Goal: Information Seeking & Learning: Learn about a topic

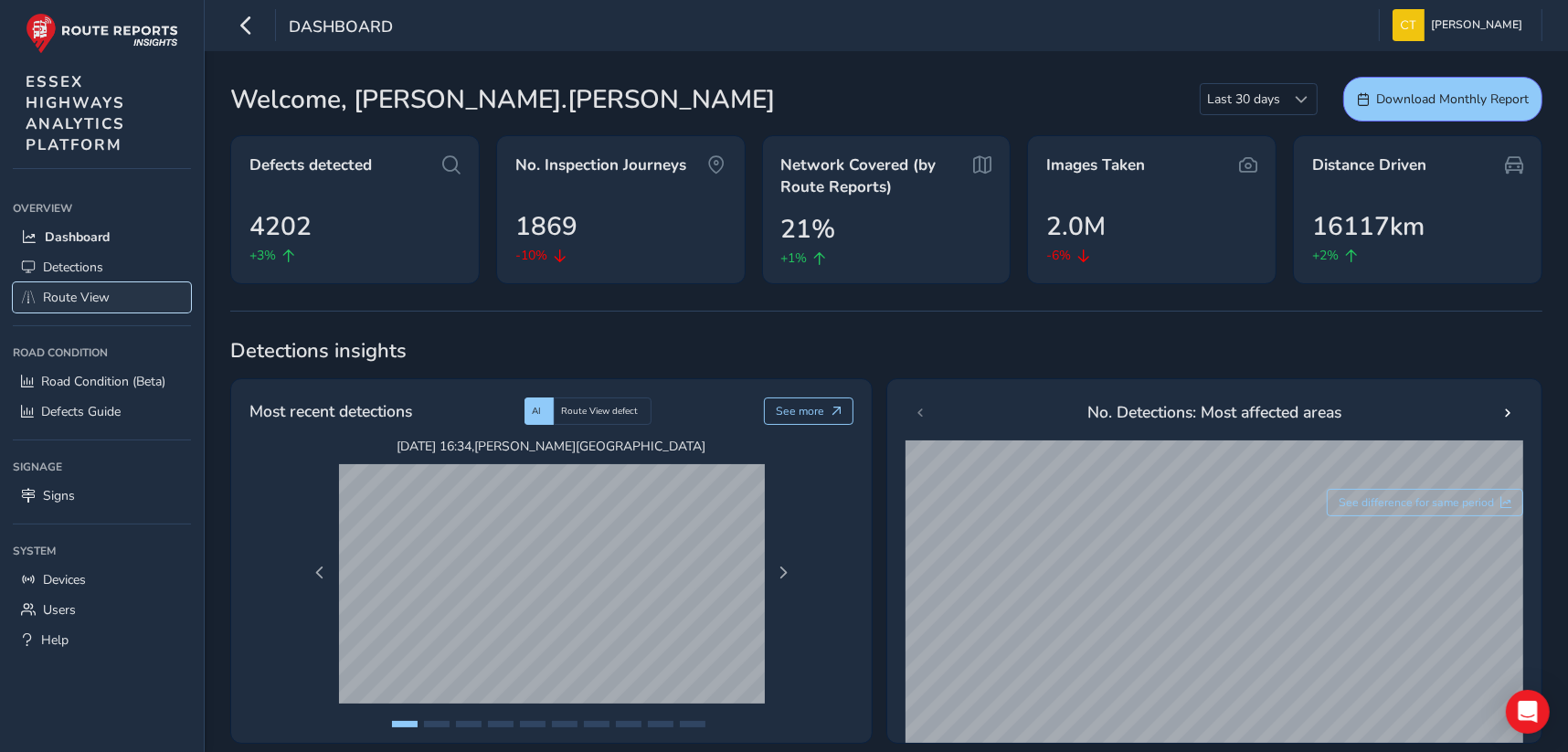
click at [83, 301] on span "Route View" at bounding box center [75, 298] width 66 height 18
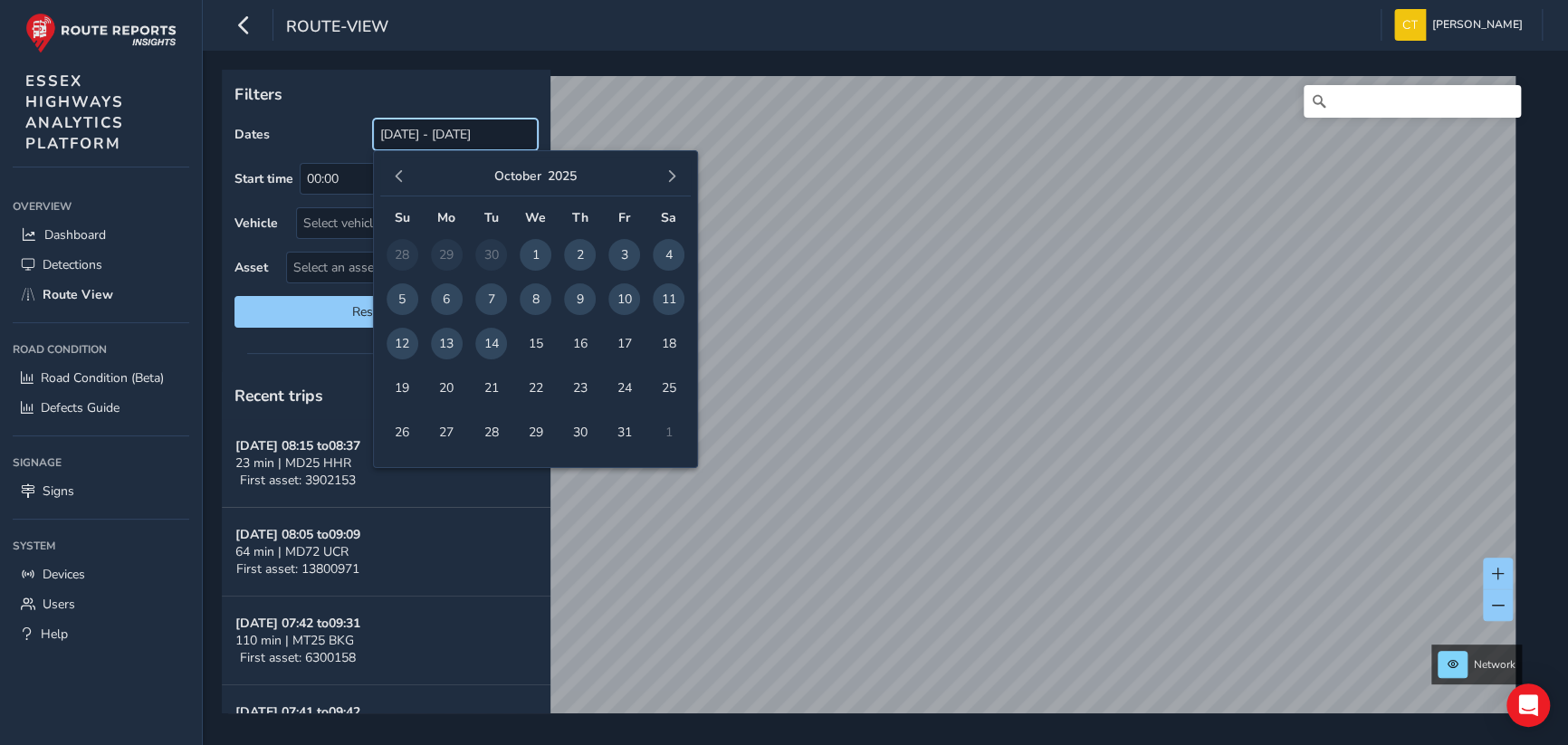
click at [448, 133] on input "[DATE] - [DATE]" at bounding box center [455, 134] width 165 height 31
click at [396, 174] on span "button" at bounding box center [398, 176] width 13 height 13
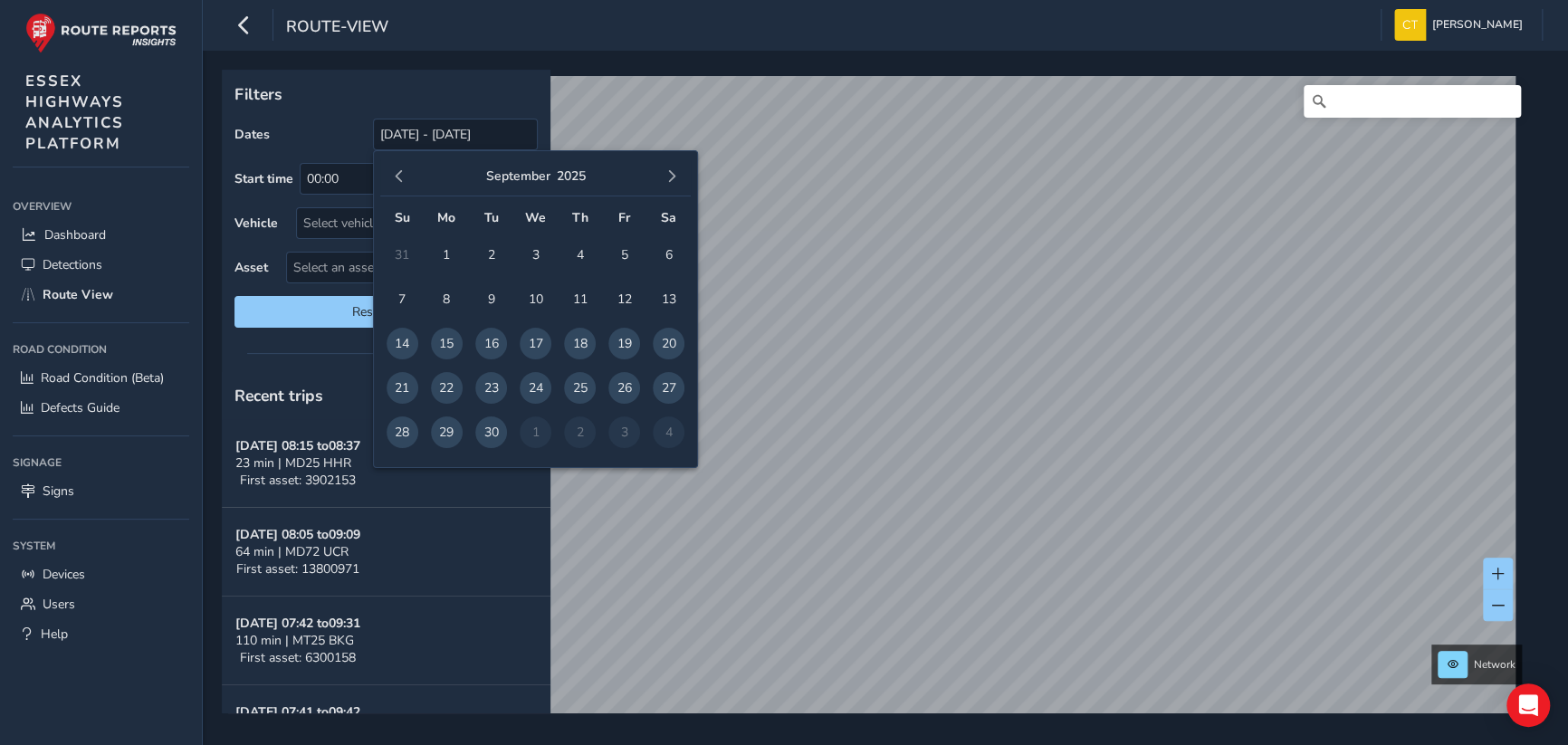
click at [396, 174] on span "button" at bounding box center [398, 176] width 13 height 13
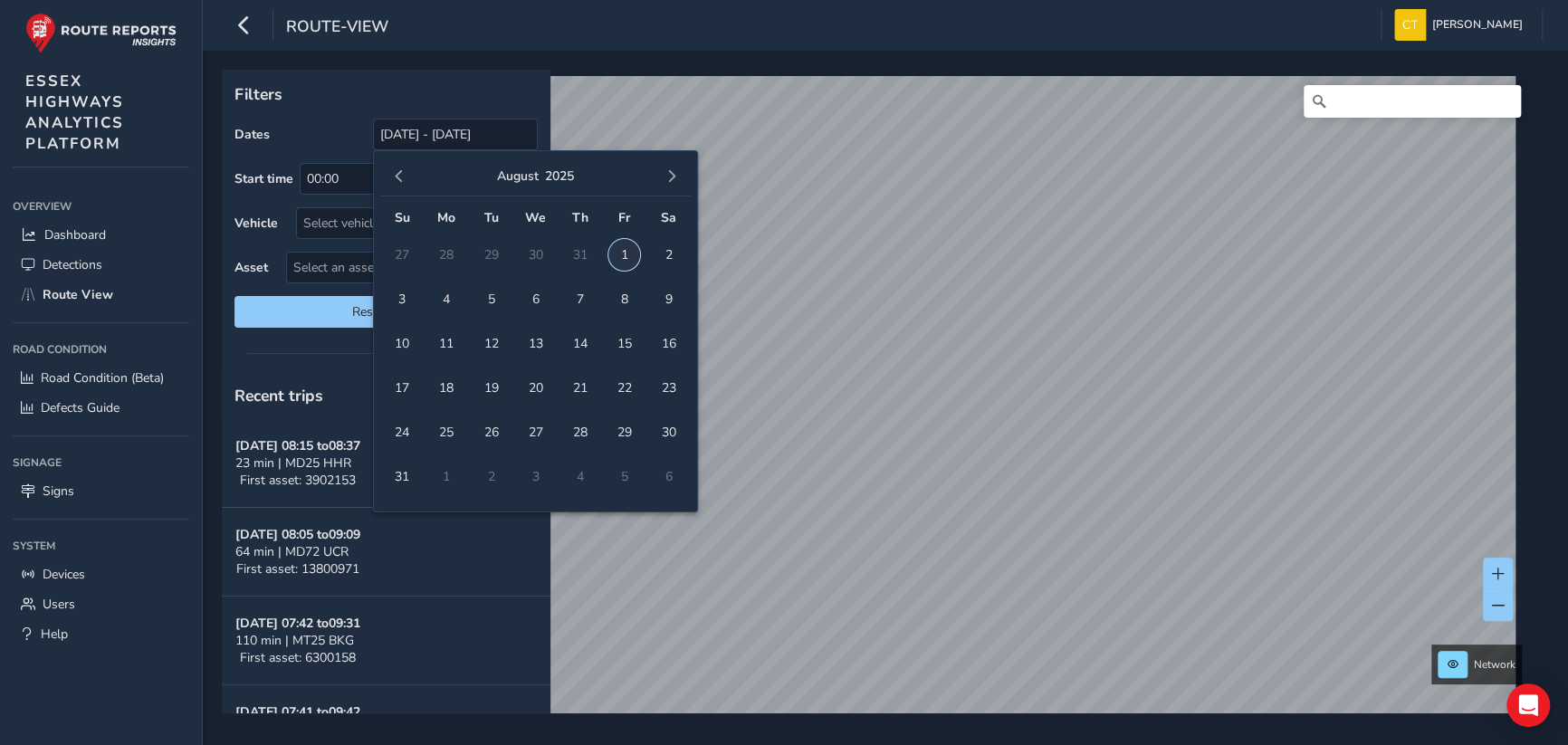
click at [619, 251] on span "1" at bounding box center [624, 255] width 31 height 31
click at [673, 174] on span "button" at bounding box center [671, 176] width 13 height 13
click at [449, 341] on span "13" at bounding box center [446, 344] width 31 height 31
type input "[DATE] - [DATE]"
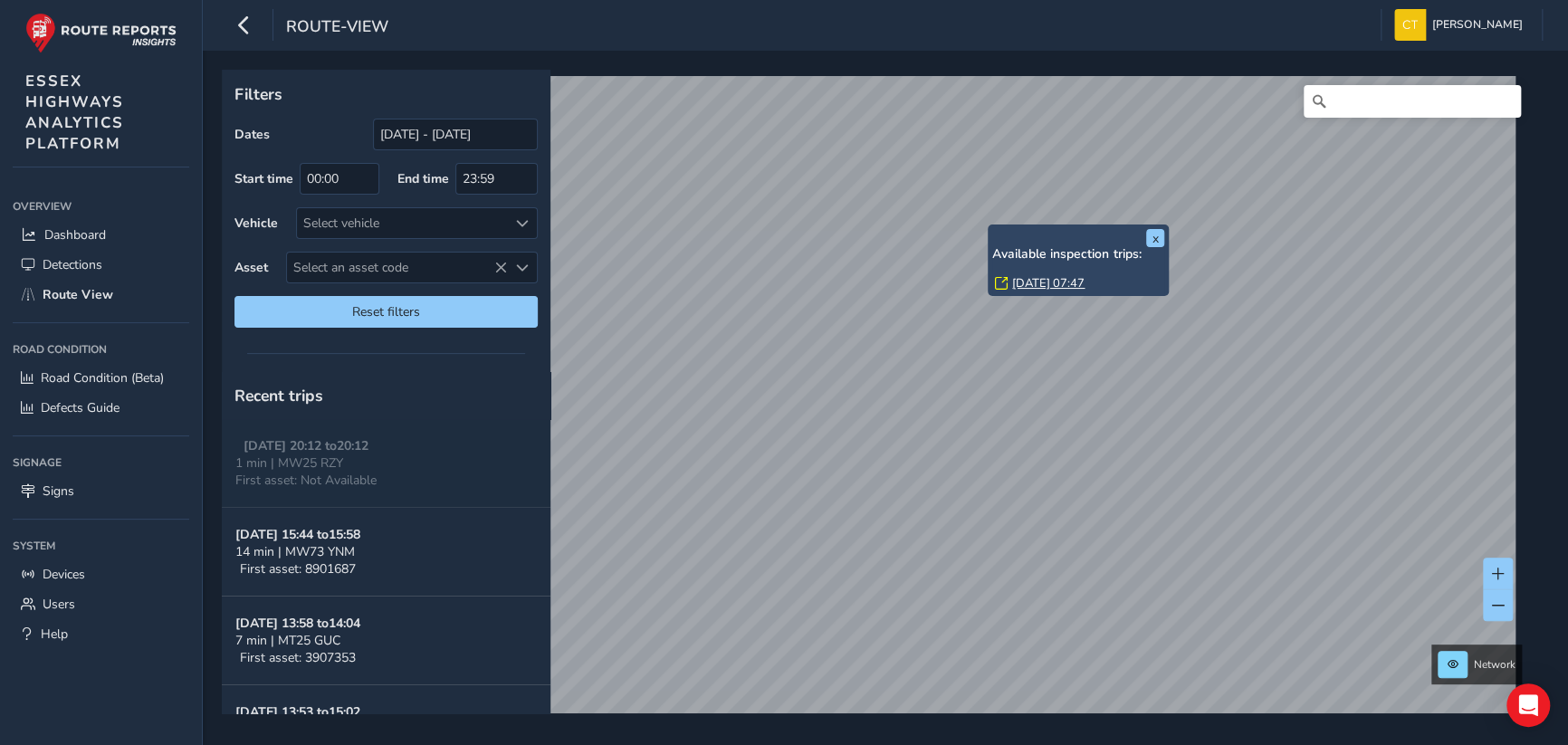
click at [1046, 282] on link "[DATE] 07:47" at bounding box center [1048, 283] width 73 height 17
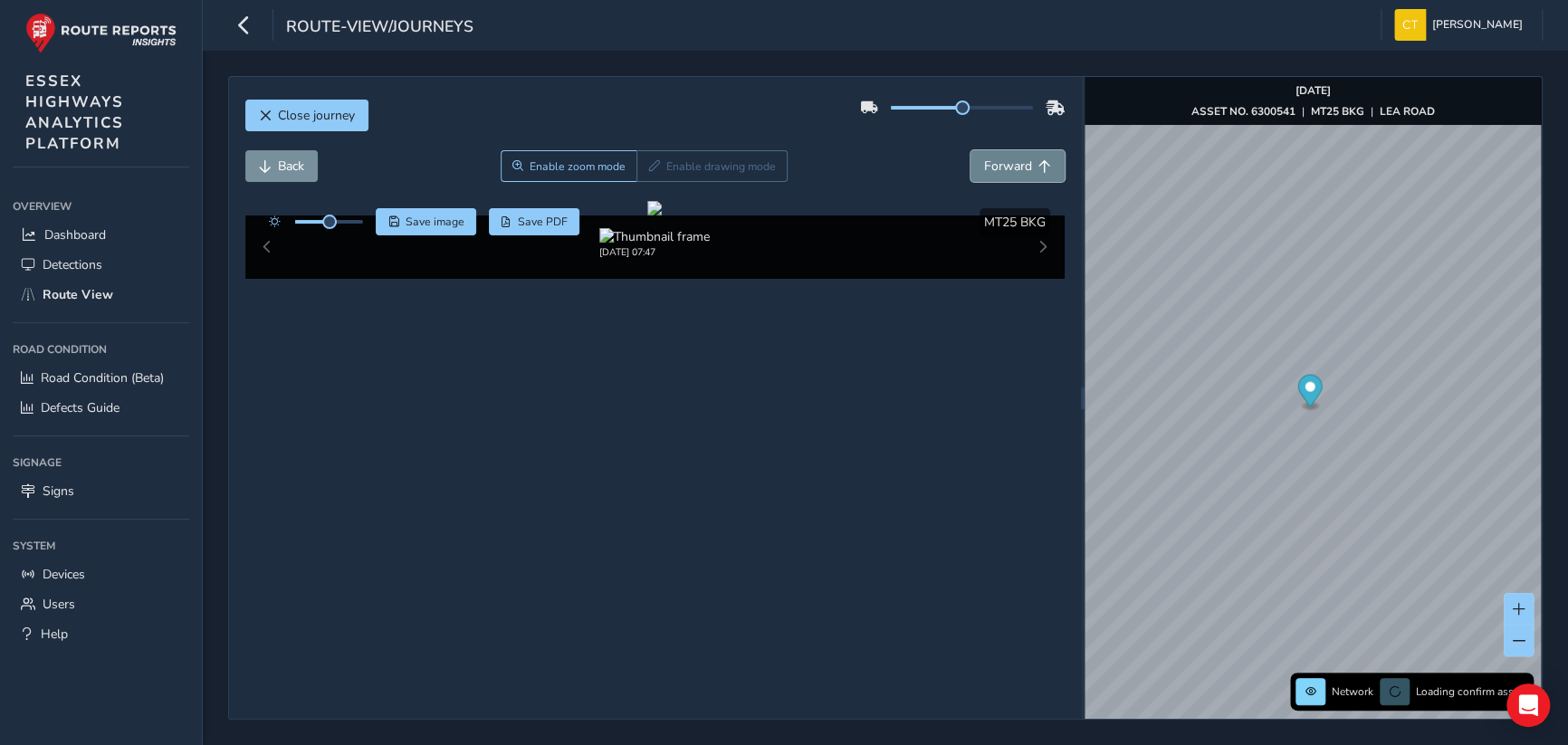
click at [997, 168] on span "Forward" at bounding box center [1008, 167] width 48 height 18
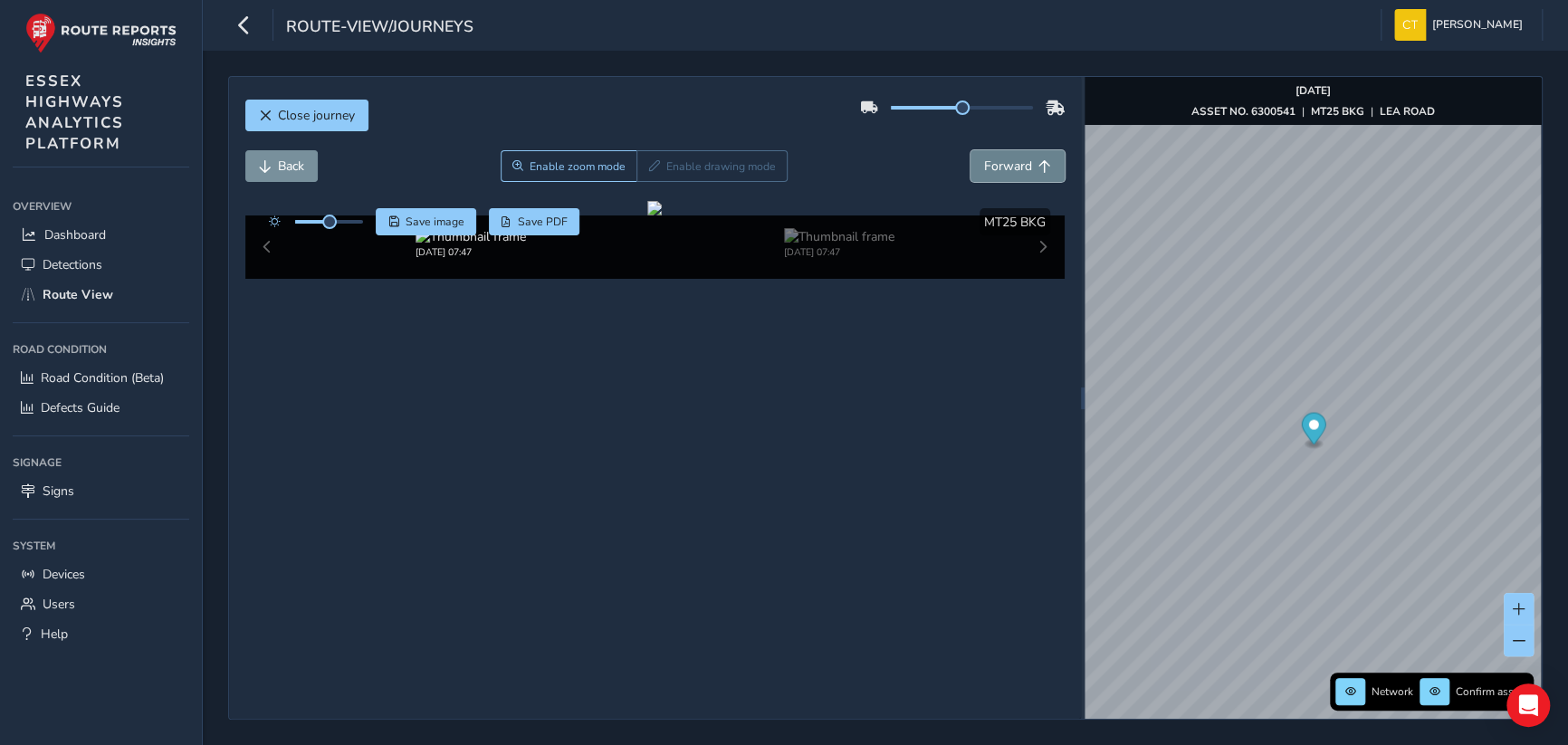
click at [997, 168] on span "Forward" at bounding box center [1008, 167] width 48 height 18
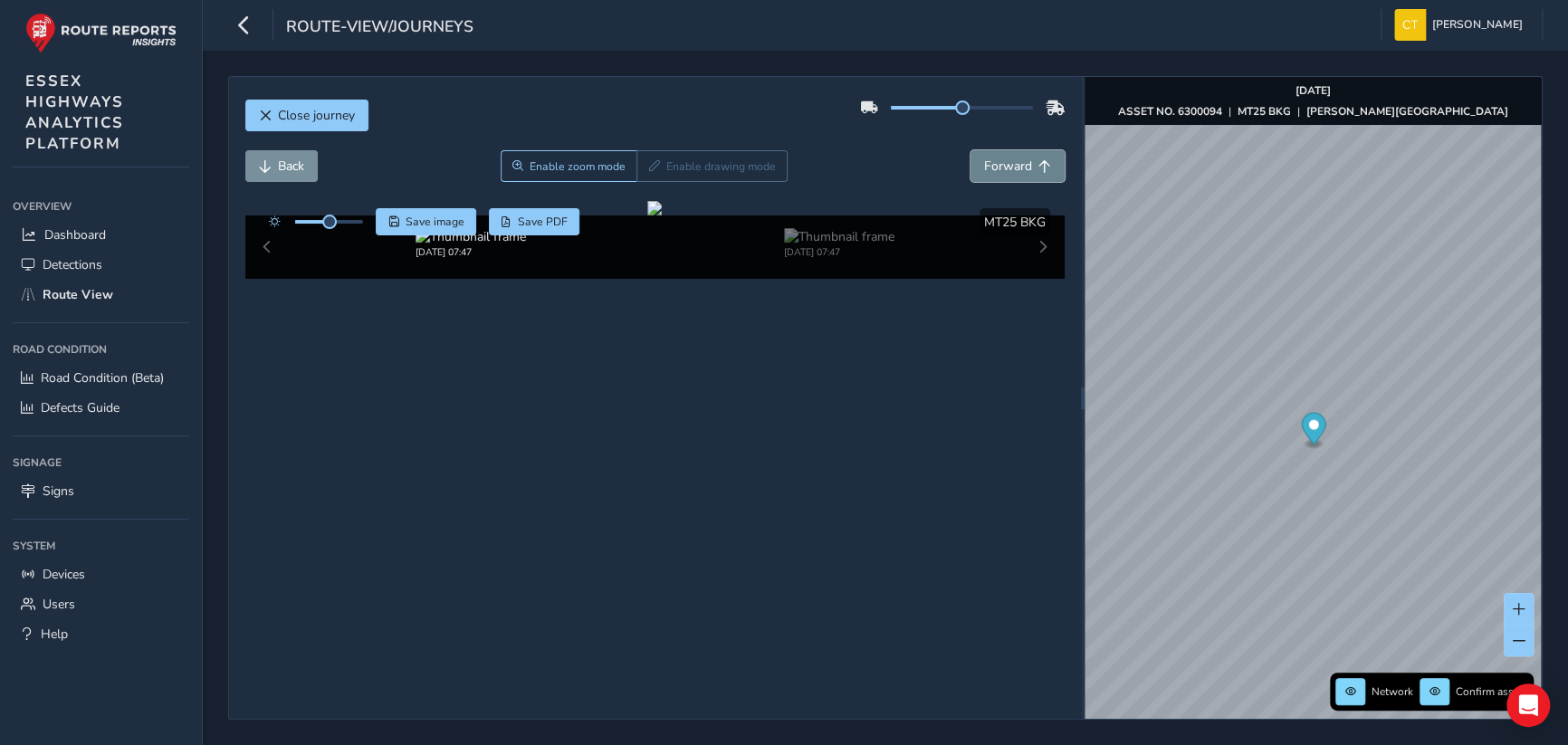
click at [997, 168] on span "Forward" at bounding box center [1008, 167] width 48 height 18
click at [289, 166] on span "Back" at bounding box center [290, 167] width 26 height 18
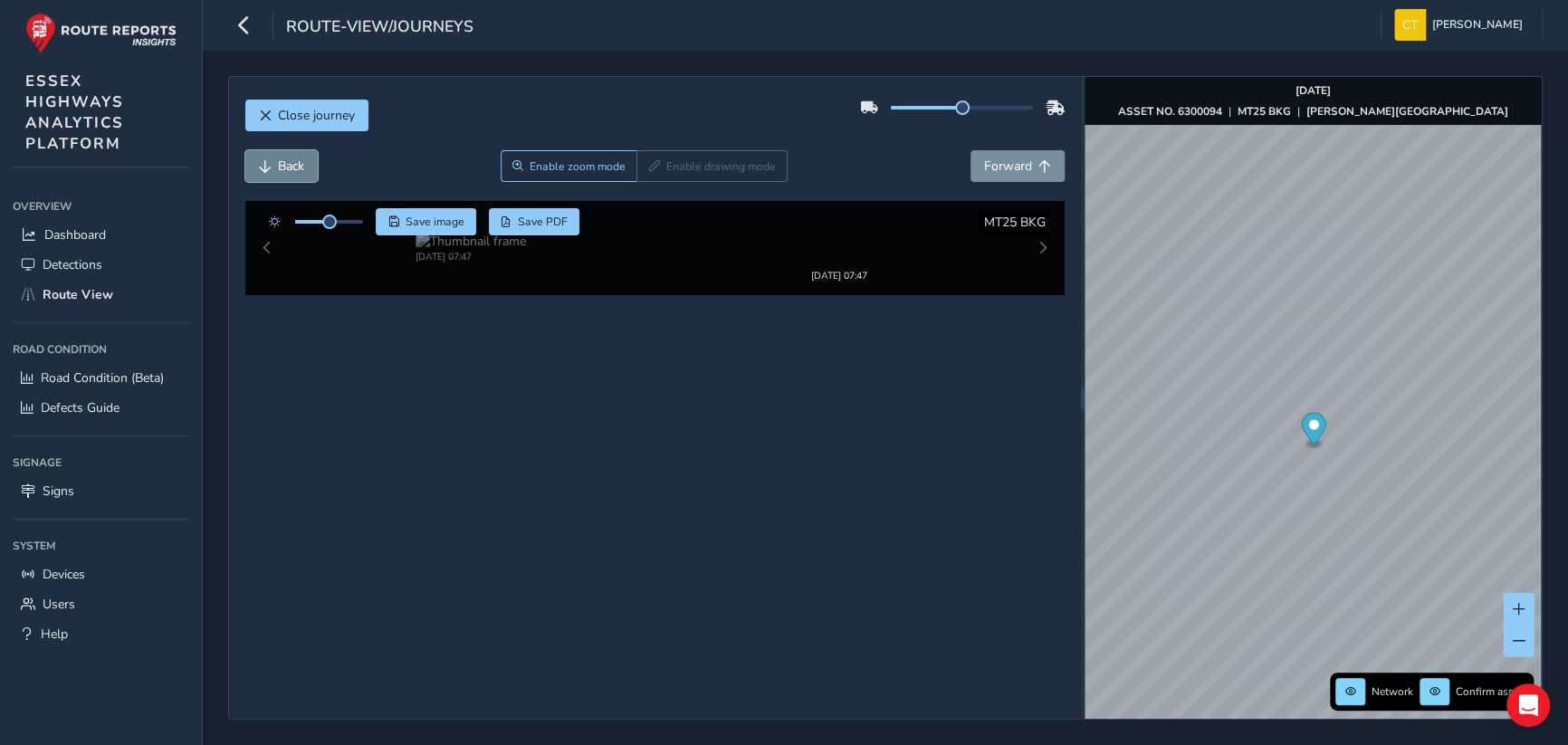
click at [289, 166] on span "Back" at bounding box center [290, 167] width 26 height 18
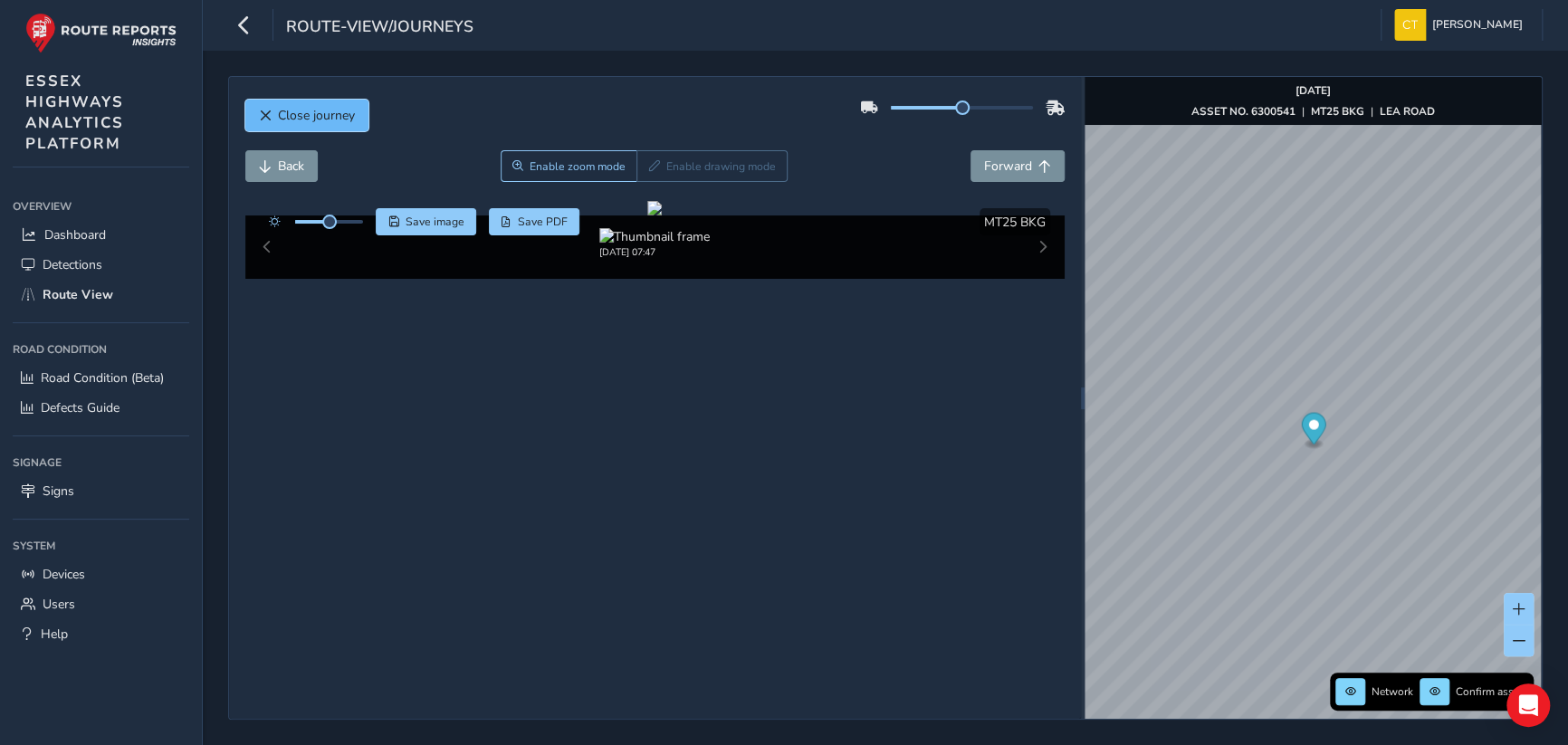
click at [318, 118] on span "Close journey" at bounding box center [316, 116] width 77 height 18
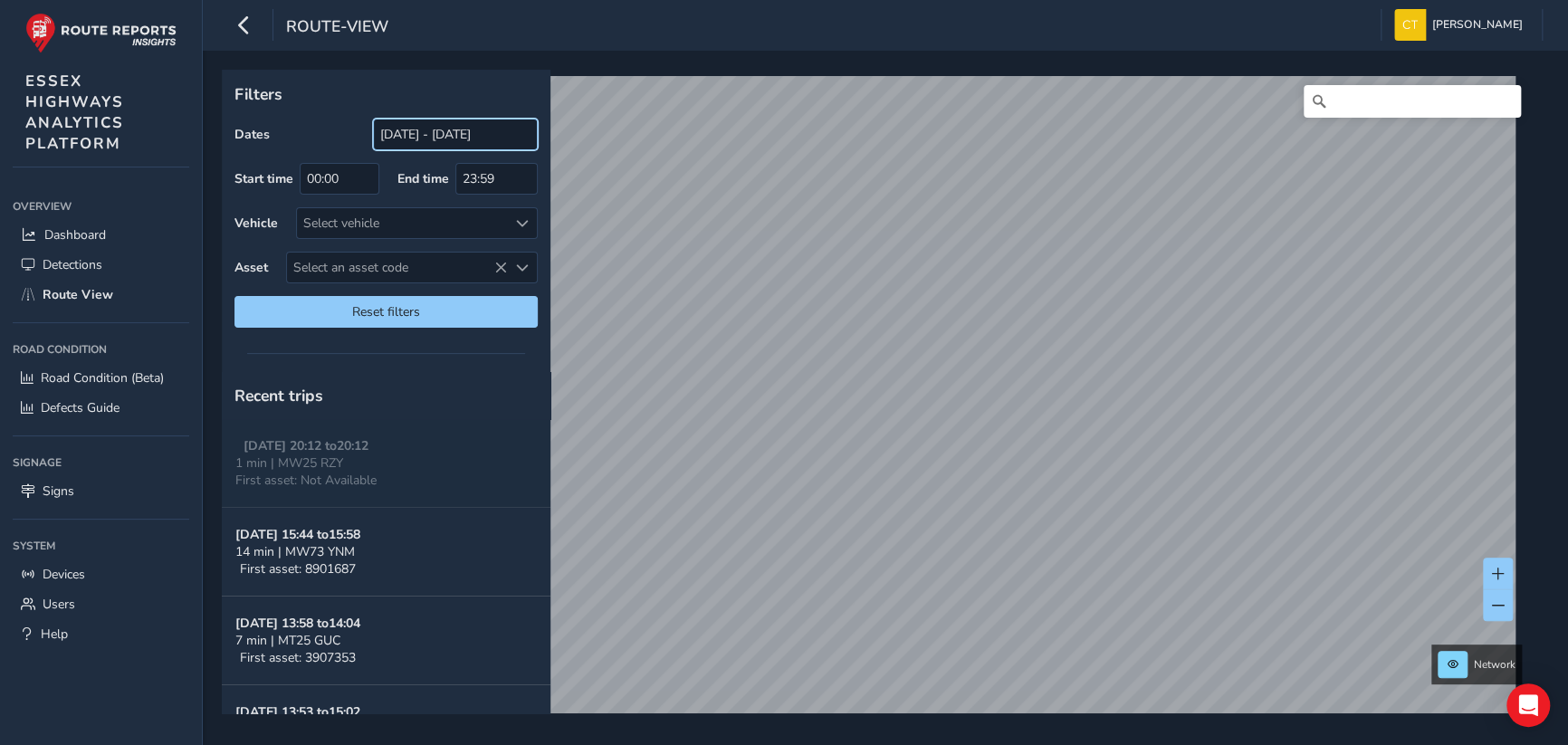
click at [405, 133] on input "[DATE] - [DATE]" at bounding box center [455, 134] width 165 height 31
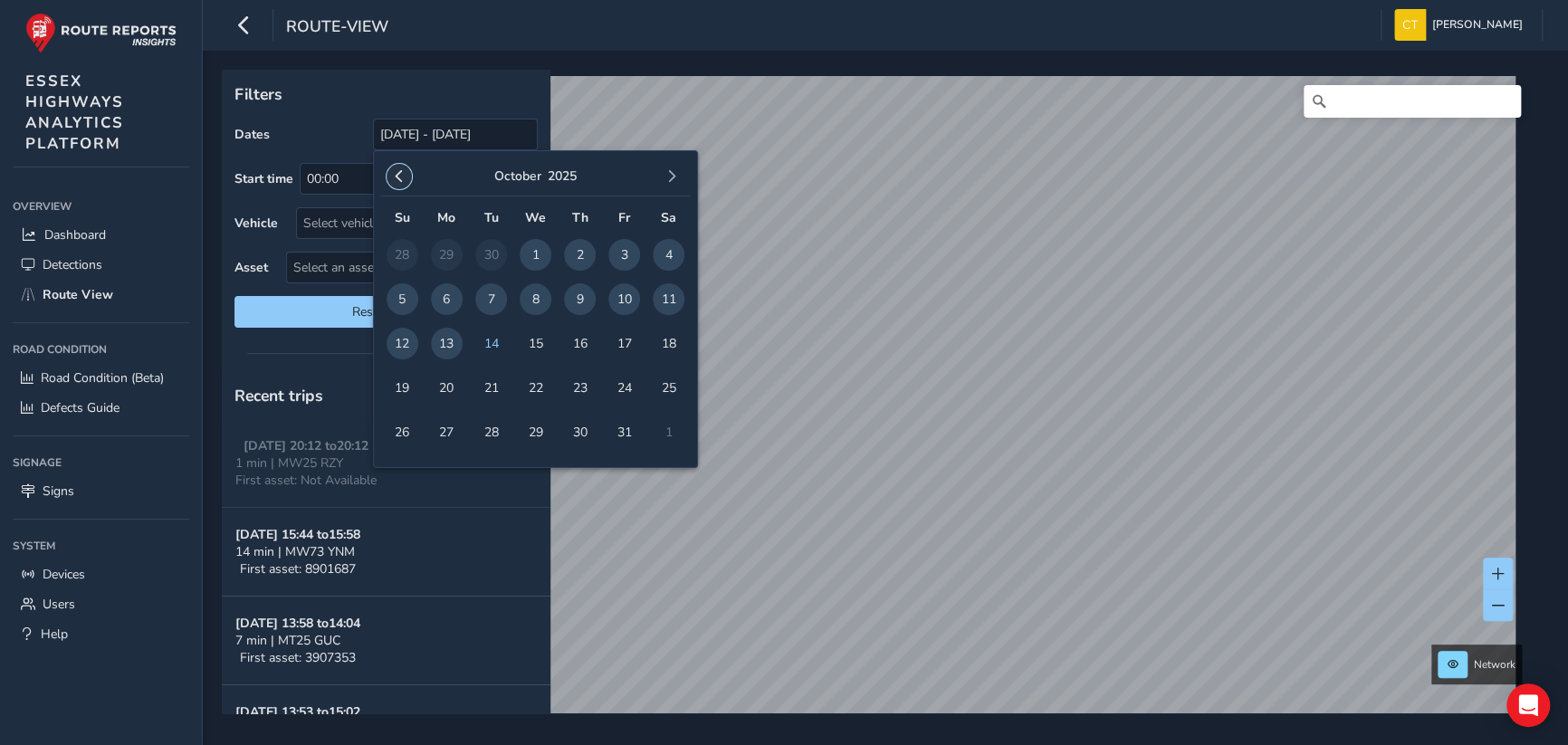
click at [395, 167] on button "button" at bounding box center [399, 177] width 26 height 26
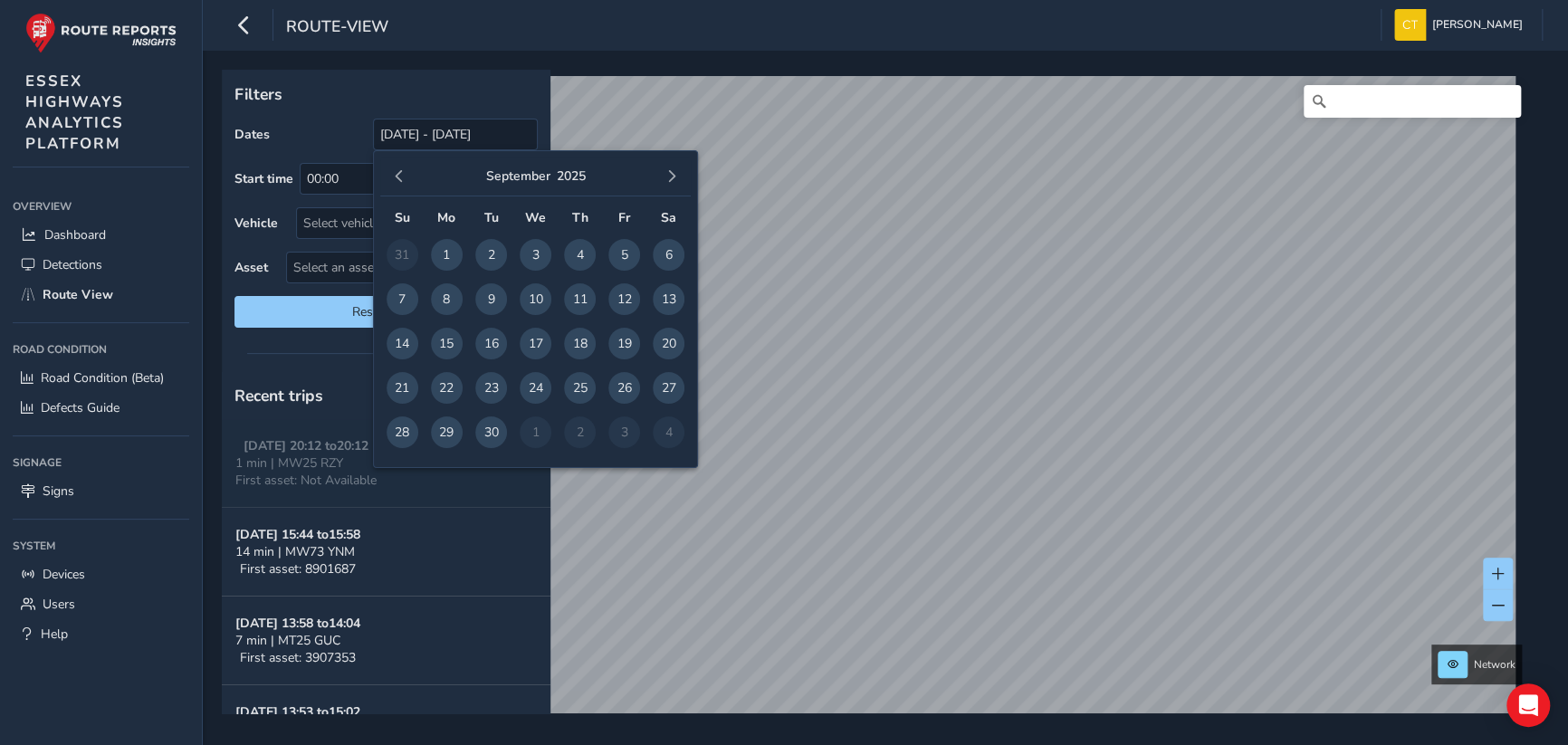
click at [395, 167] on button "button" at bounding box center [399, 177] width 26 height 26
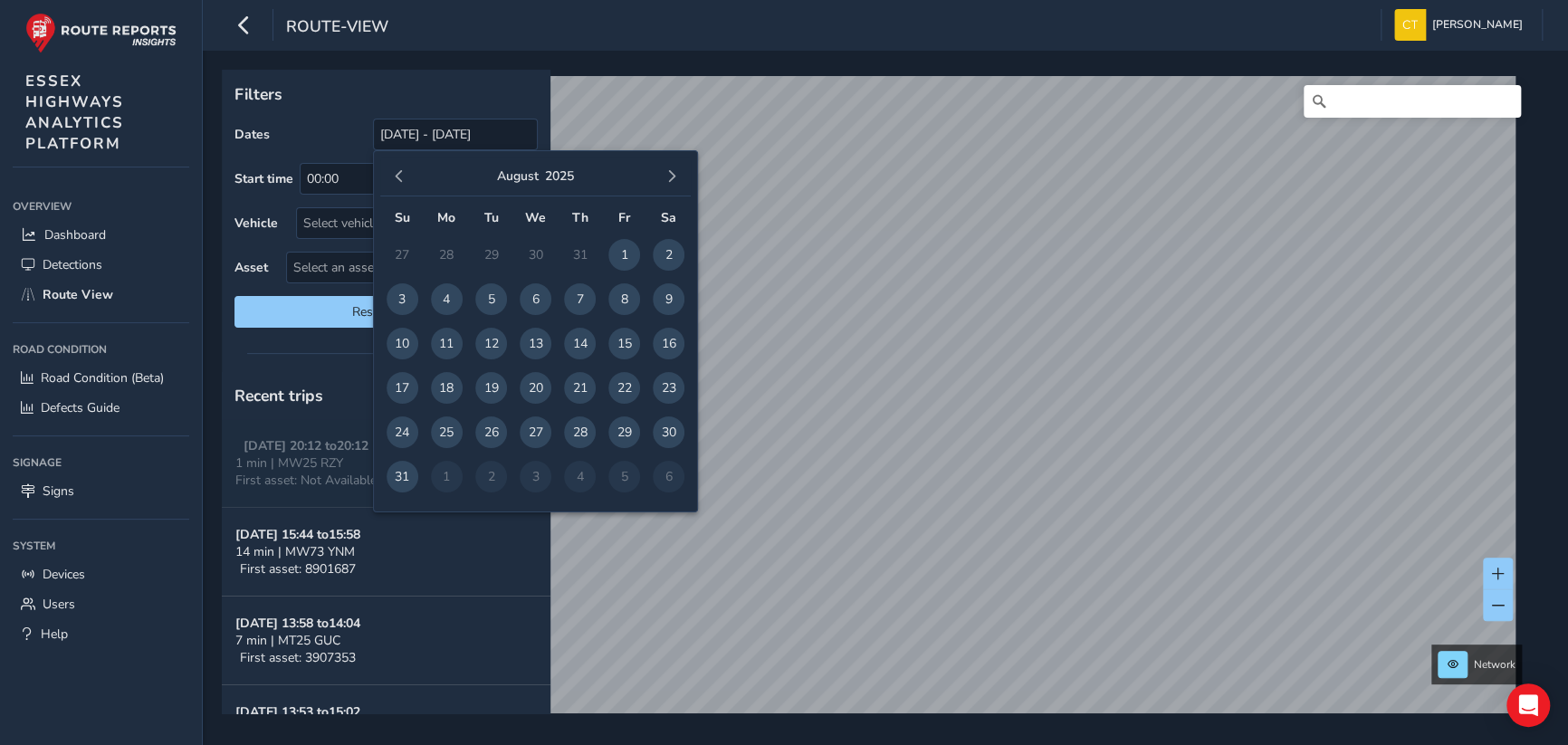
click at [395, 167] on button "button" at bounding box center [399, 177] width 26 height 26
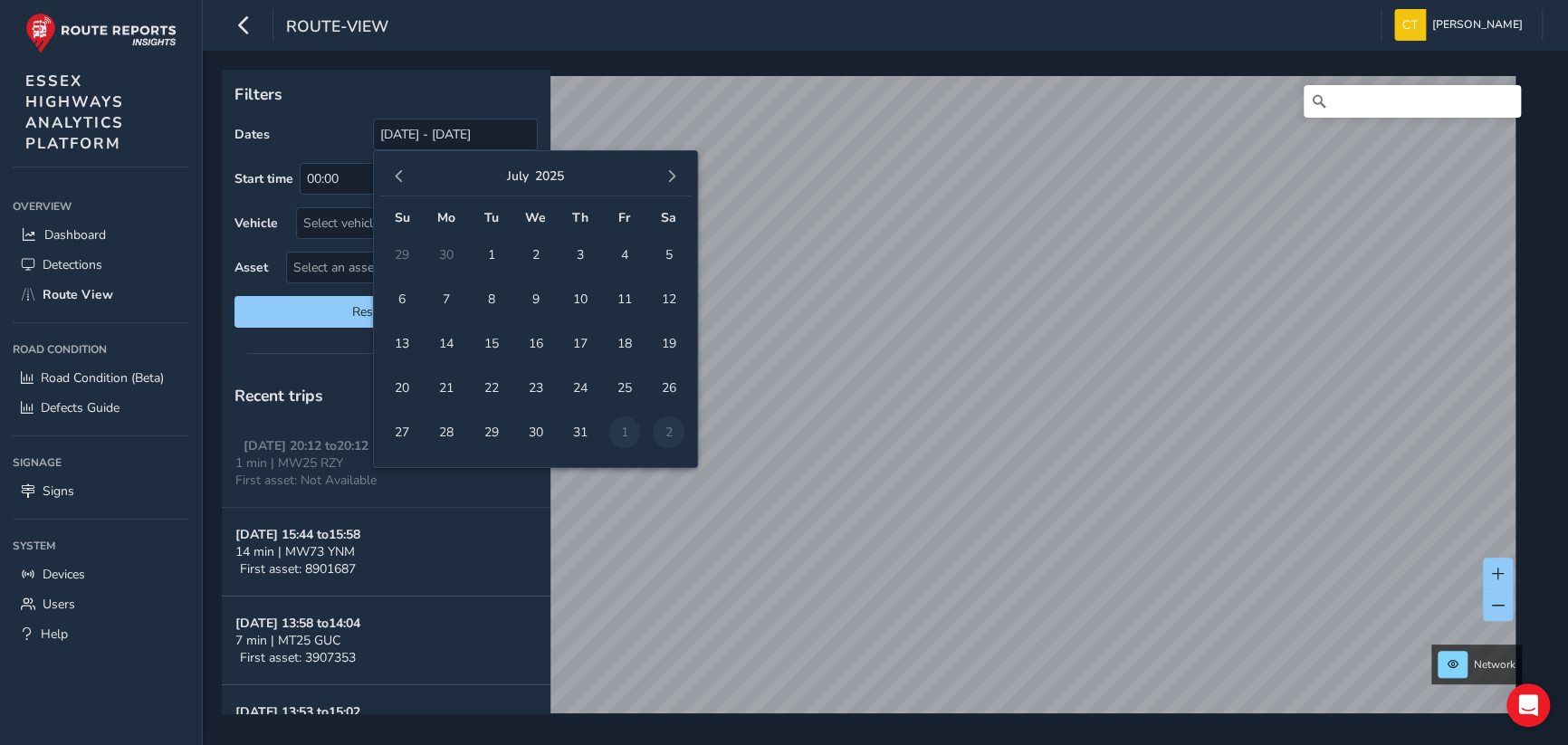
click at [395, 167] on button "button" at bounding box center [399, 177] width 26 height 26
click at [395, 253] on span "1" at bounding box center [402, 255] width 31 height 31
click at [672, 173] on span "button" at bounding box center [671, 176] width 13 height 13
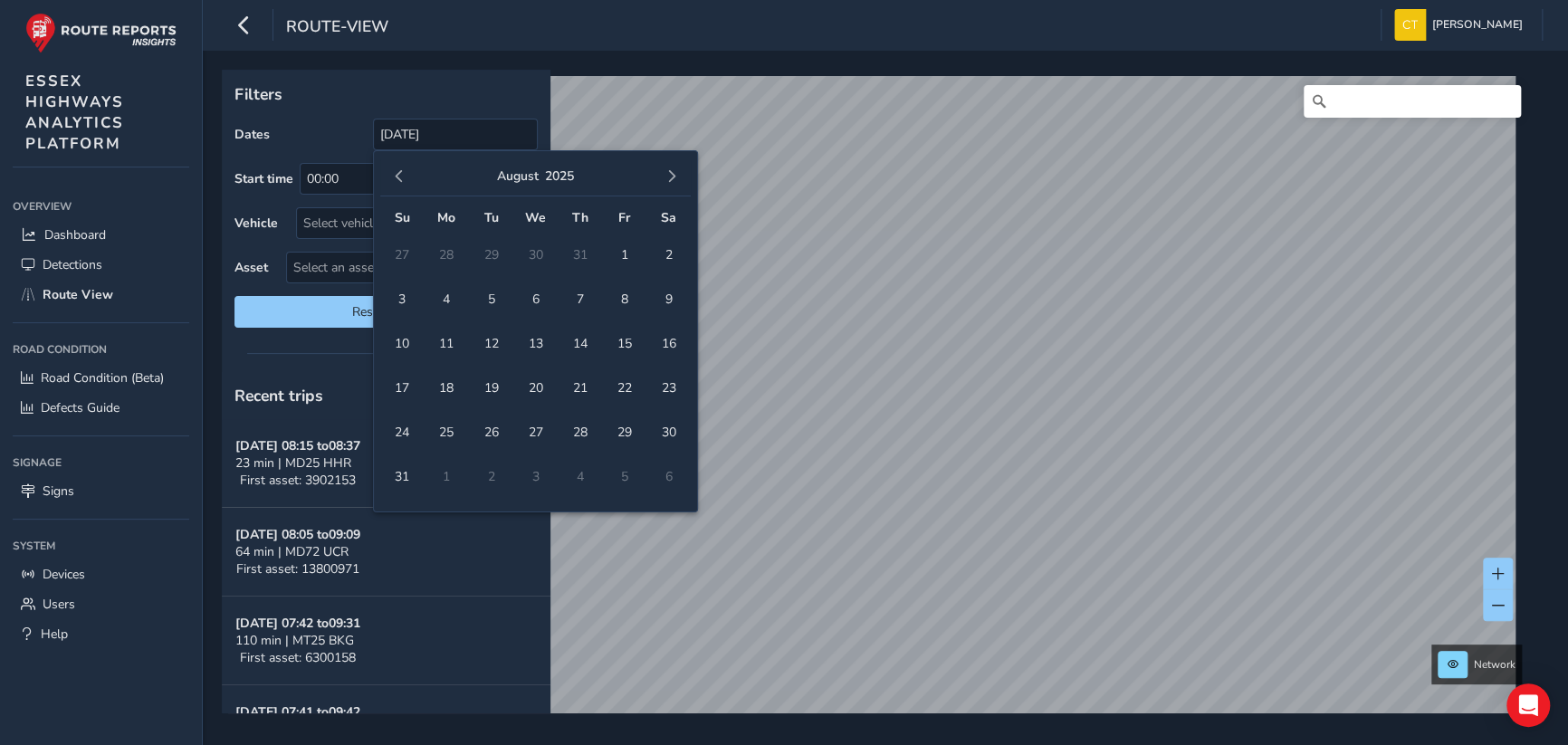
click at [672, 173] on span "button" at bounding box center [671, 176] width 13 height 13
click at [488, 340] on span "14" at bounding box center [491, 344] width 31 height 31
type input "[DATE] - [DATE]"
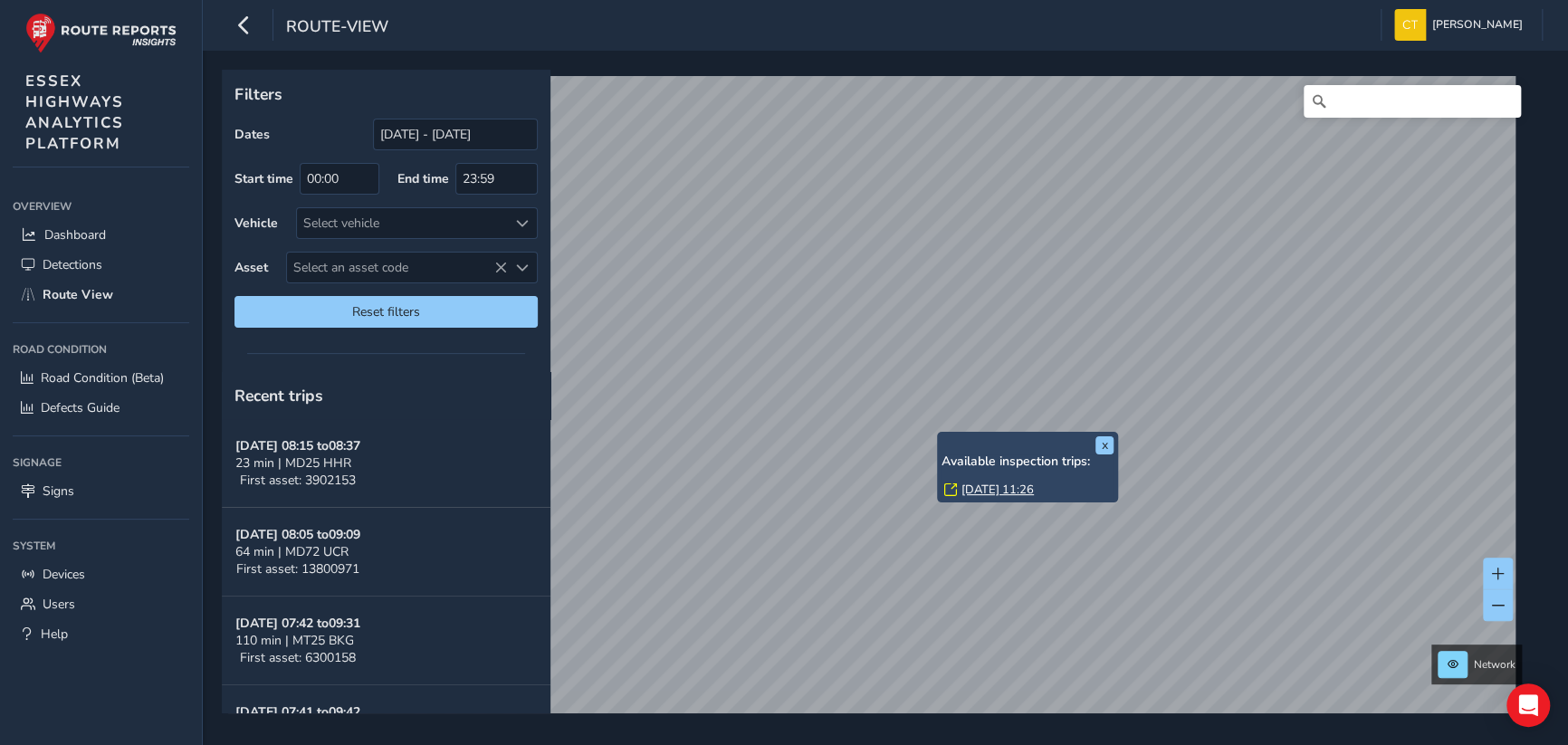
click at [971, 488] on link "[DATE] 11:26" at bounding box center [998, 490] width 73 height 17
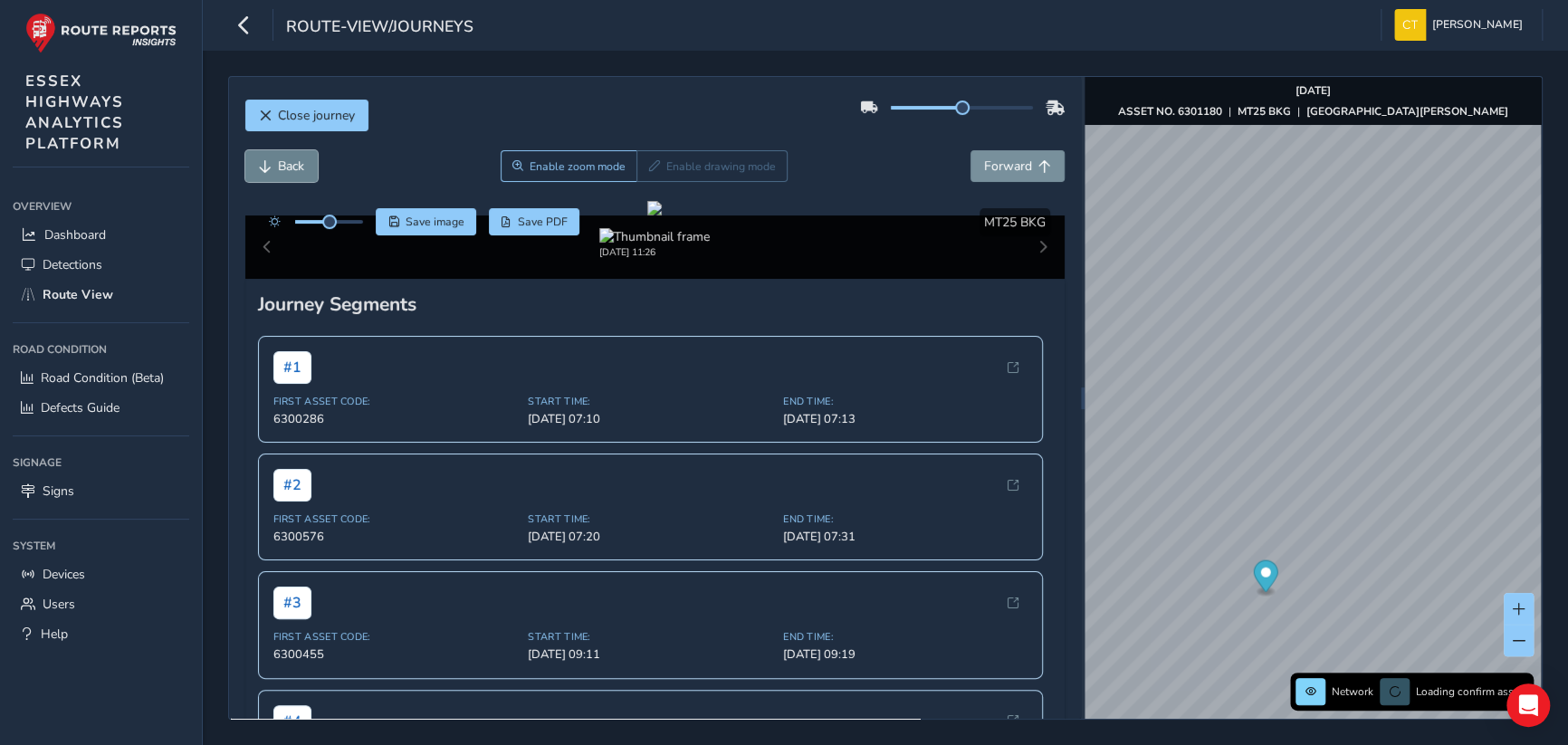
click at [287, 164] on span "Back" at bounding box center [290, 167] width 26 height 18
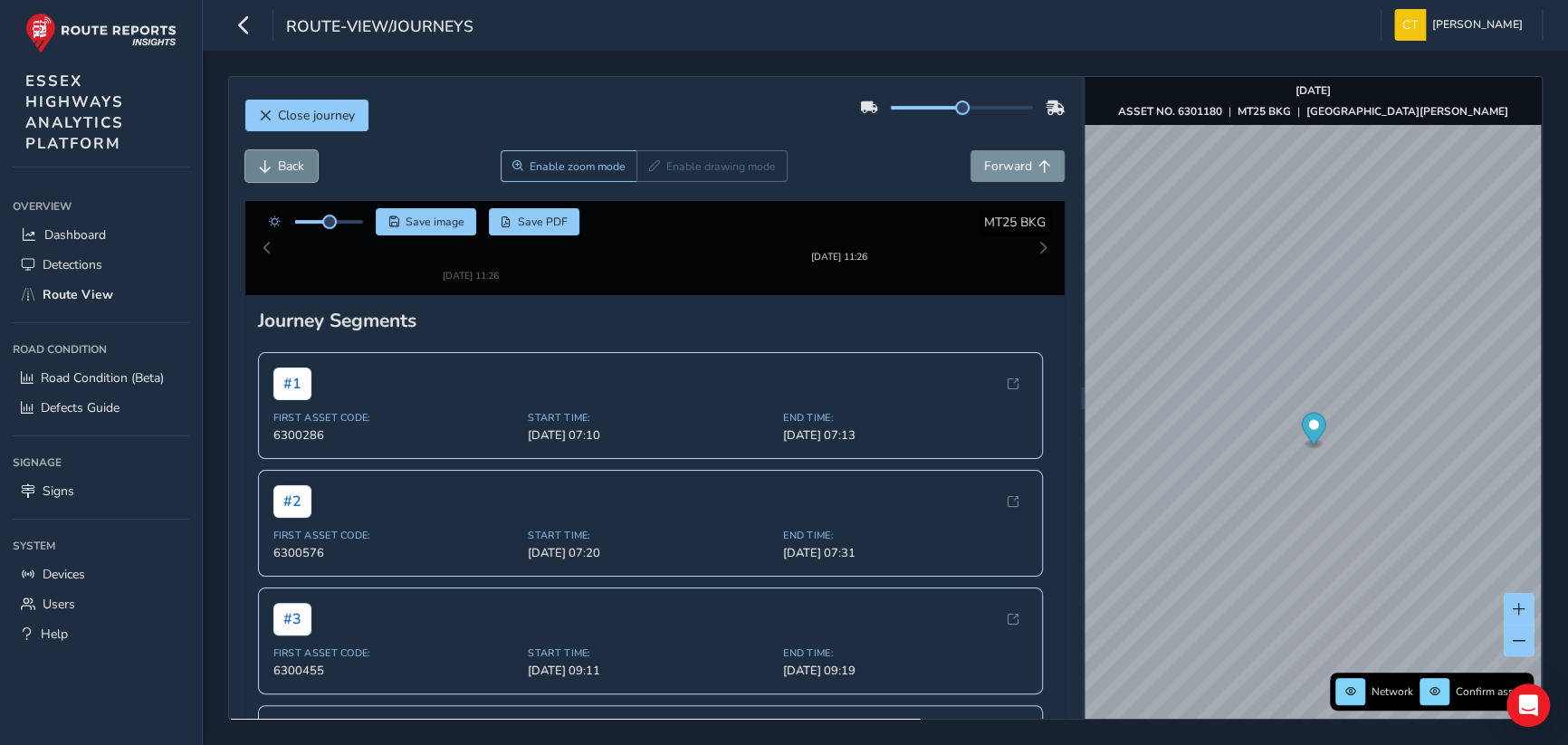
click at [287, 164] on span "Back" at bounding box center [290, 167] width 26 height 18
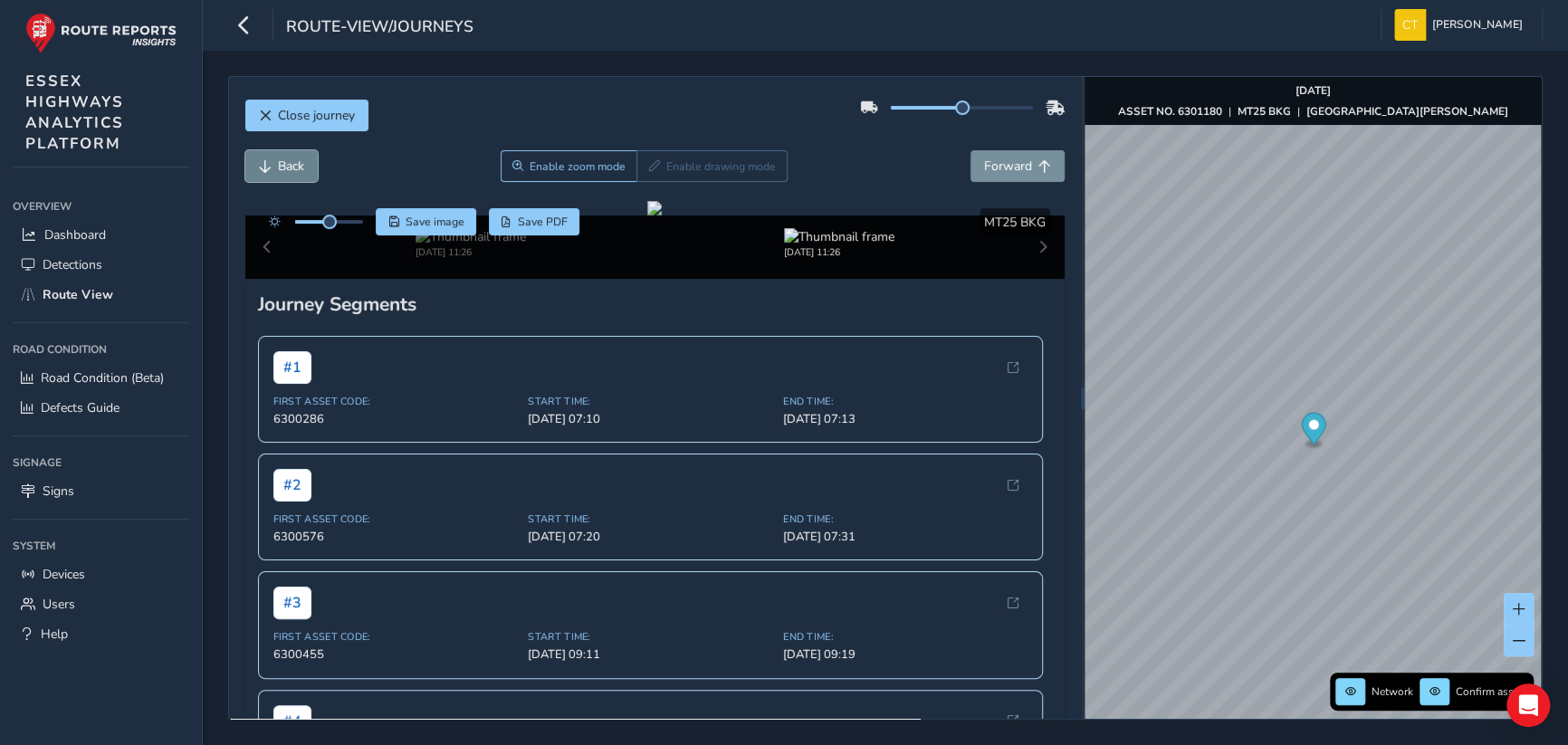
click at [287, 164] on span "Back" at bounding box center [290, 167] width 26 height 18
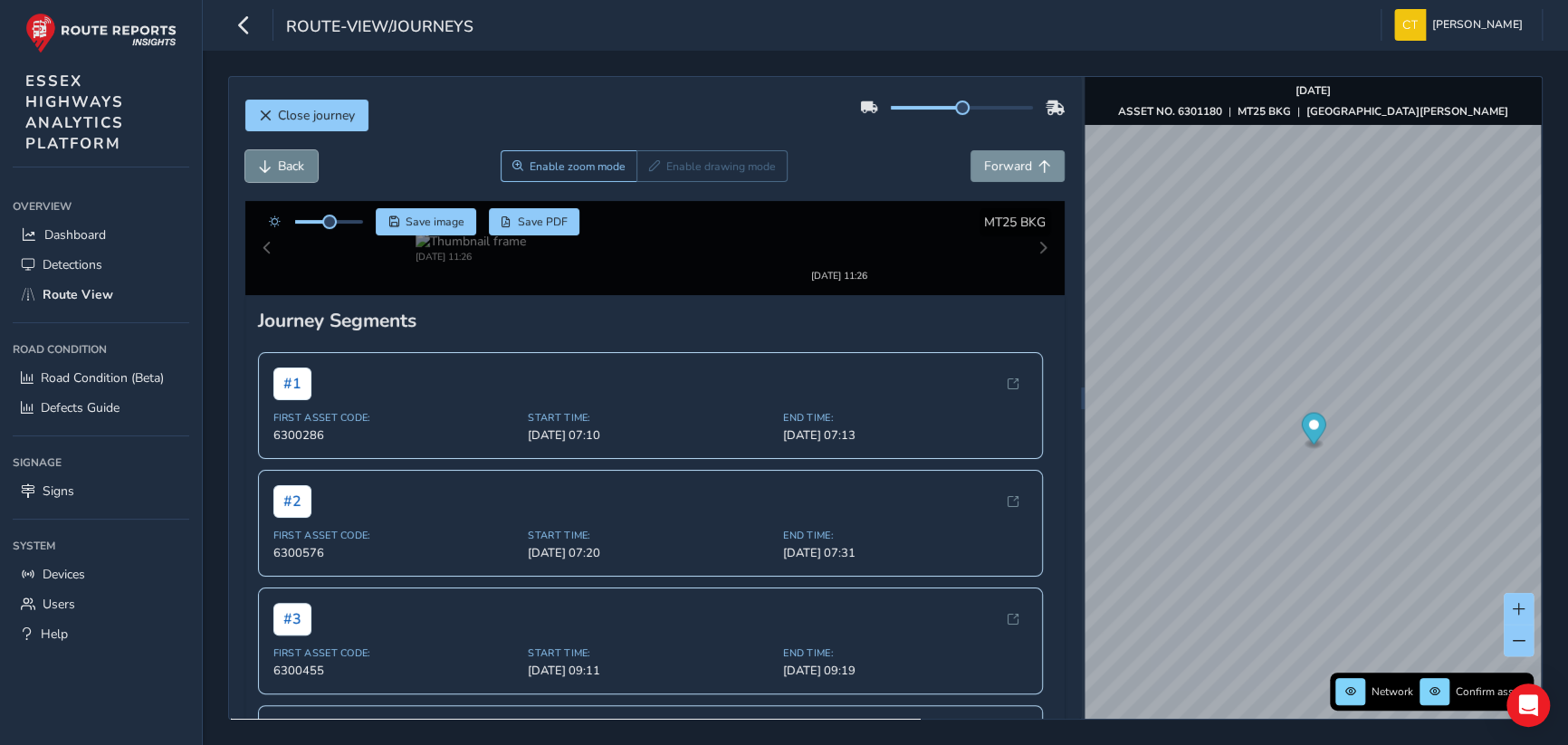
click at [287, 164] on span "Back" at bounding box center [290, 167] width 26 height 18
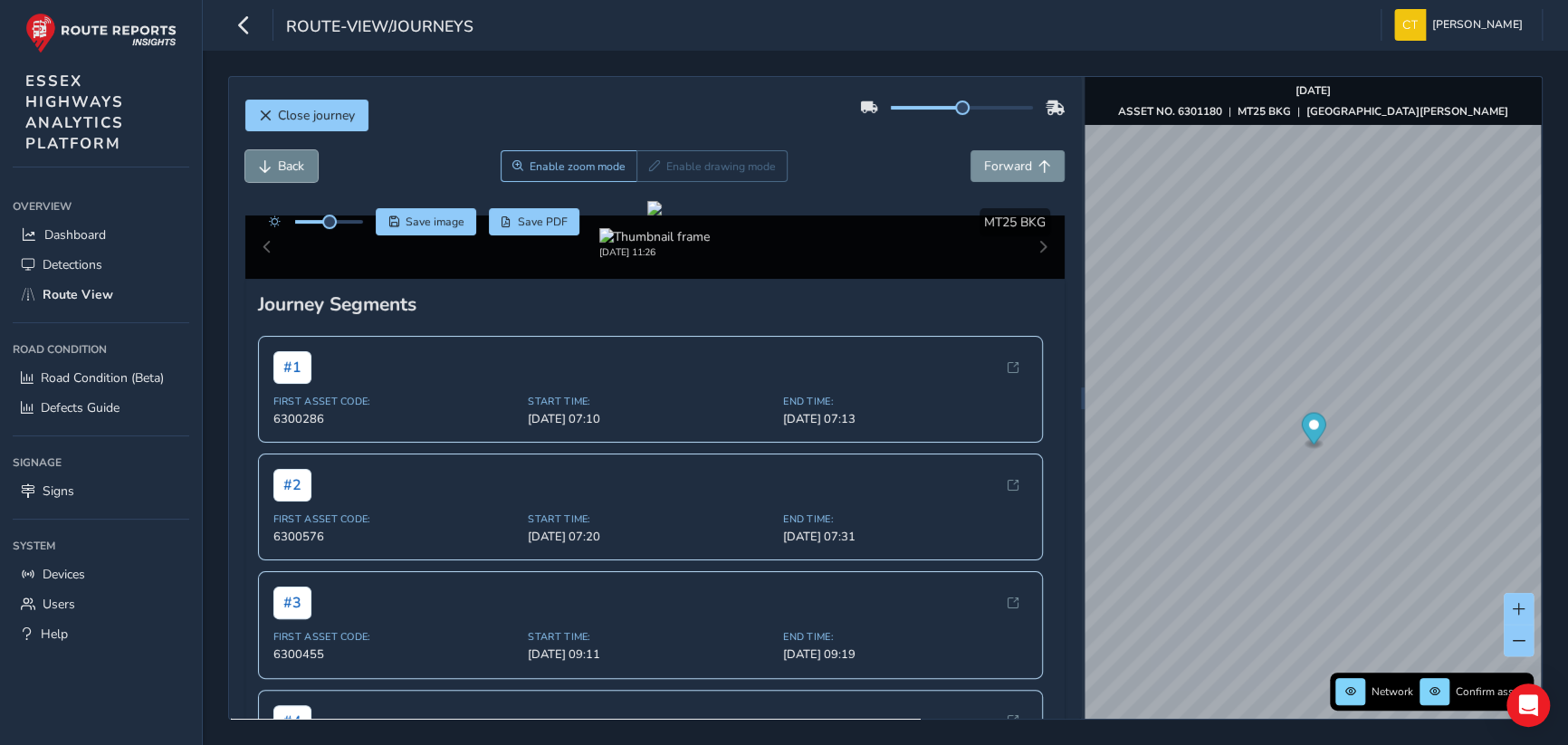
click at [287, 164] on span "Back" at bounding box center [290, 167] width 26 height 18
click at [1002, 159] on span "Forward" at bounding box center [1008, 167] width 48 height 18
click at [280, 162] on span "Back" at bounding box center [290, 167] width 26 height 18
